Goal: Find specific page/section

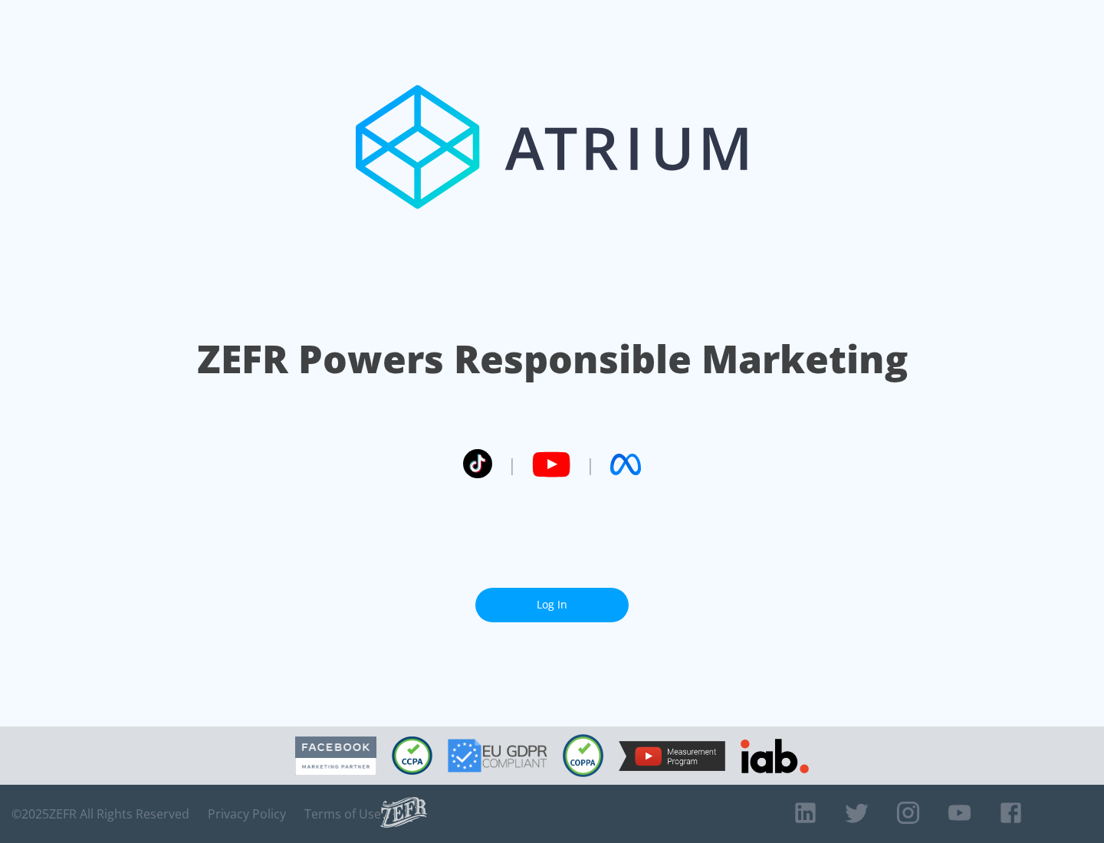
click at [552, 605] on link "Log In" at bounding box center [551, 605] width 153 height 34
